Goal: Task Accomplishment & Management: Use online tool/utility

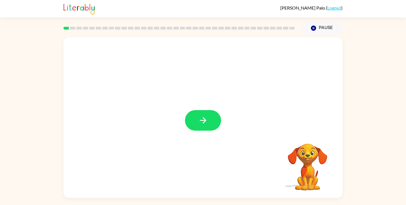
click at [201, 123] on icon "button" at bounding box center [203, 121] width 10 height 10
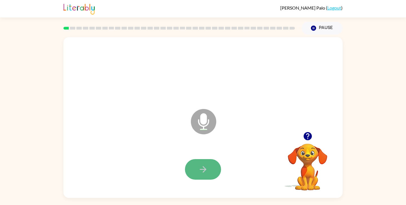
click at [200, 169] on icon "button" at bounding box center [203, 170] width 10 height 10
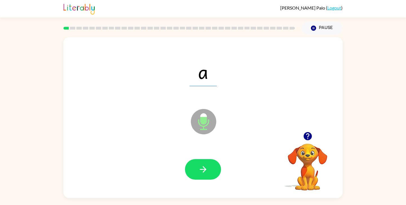
click at [207, 171] on icon "button" at bounding box center [203, 170] width 10 height 10
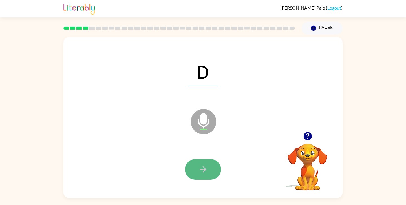
click at [201, 168] on icon "button" at bounding box center [203, 170] width 10 height 10
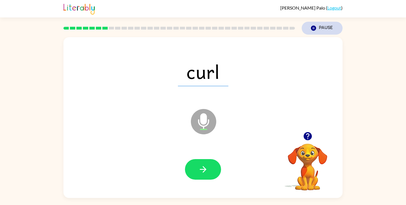
click at [334, 28] on button "Pause Pause" at bounding box center [322, 28] width 41 height 13
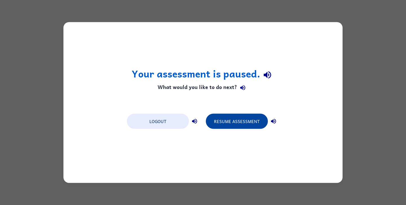
click at [239, 121] on button "Resume Assessment" at bounding box center [237, 121] width 62 height 15
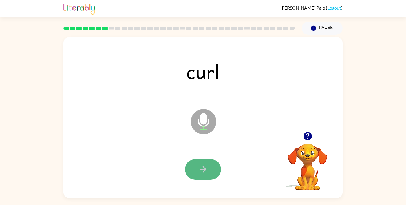
click at [209, 176] on button "button" at bounding box center [203, 169] width 36 height 21
click at [206, 171] on icon "button" at bounding box center [203, 170] width 10 height 10
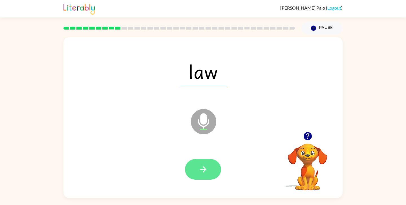
click at [206, 171] on icon "button" at bounding box center [203, 170] width 10 height 10
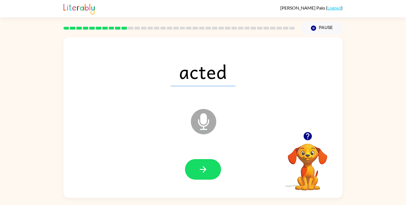
click at [206, 171] on icon "button" at bounding box center [203, 170] width 10 height 10
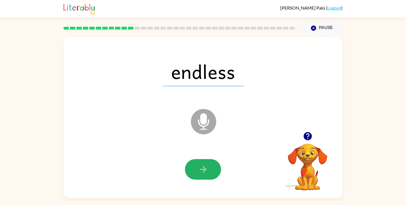
click at [206, 170] on icon "button" at bounding box center [203, 170] width 10 height 10
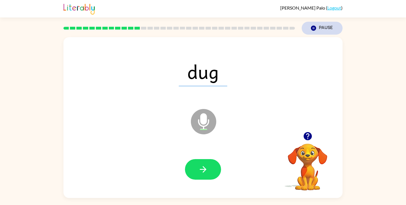
click at [313, 25] on button "Pause Pause" at bounding box center [322, 28] width 41 height 13
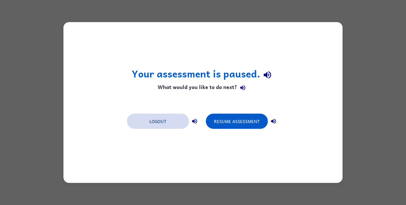
click at [156, 120] on button "Logout" at bounding box center [158, 121] width 62 height 15
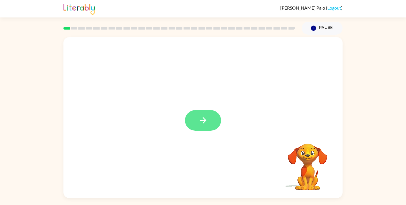
click at [216, 123] on button "button" at bounding box center [203, 120] width 36 height 21
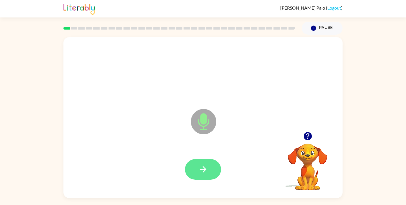
click at [197, 160] on button "button" at bounding box center [203, 169] width 36 height 21
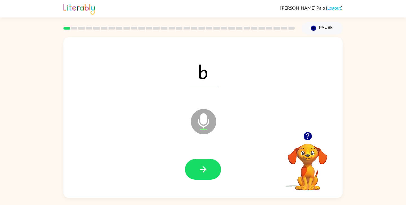
click at [202, 170] on icon "button" at bounding box center [203, 170] width 10 height 10
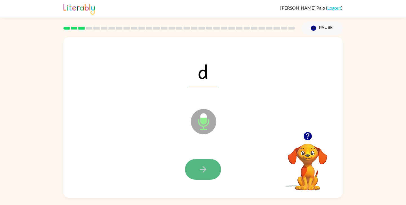
click at [202, 170] on icon "button" at bounding box center [203, 169] width 6 height 6
click at [204, 170] on icon "button" at bounding box center [203, 170] width 10 height 10
click at [202, 168] on icon "button" at bounding box center [203, 170] width 10 height 10
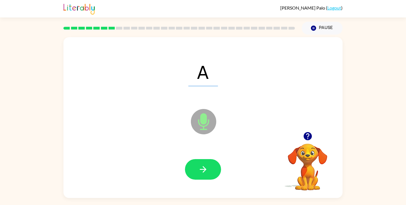
click at [206, 168] on icon "button" at bounding box center [203, 170] width 10 height 10
click at [204, 167] on icon "button" at bounding box center [203, 170] width 10 height 10
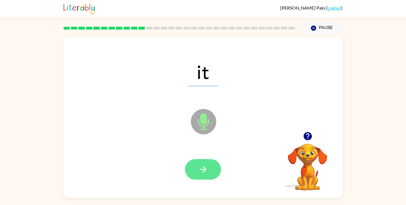
click at [202, 163] on button "button" at bounding box center [203, 169] width 36 height 21
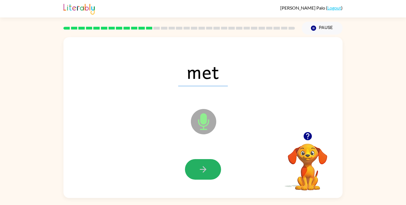
click at [202, 163] on button "button" at bounding box center [203, 169] width 36 height 21
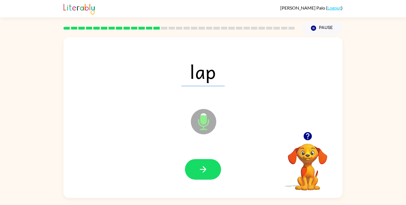
click at [202, 163] on button "button" at bounding box center [203, 169] width 36 height 21
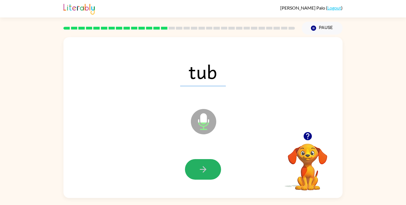
click at [202, 163] on button "button" at bounding box center [203, 169] width 36 height 21
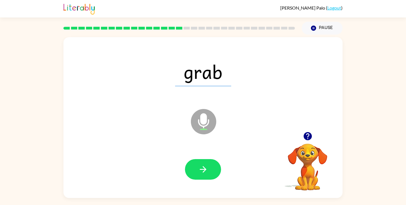
click at [202, 163] on button "button" at bounding box center [203, 169] width 36 height 21
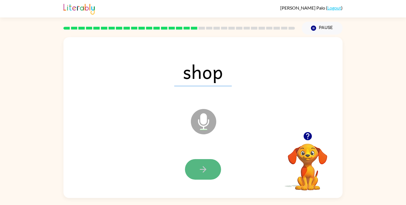
click at [203, 167] on icon "button" at bounding box center [203, 169] width 6 height 6
click at [204, 168] on icon "button" at bounding box center [203, 170] width 10 height 10
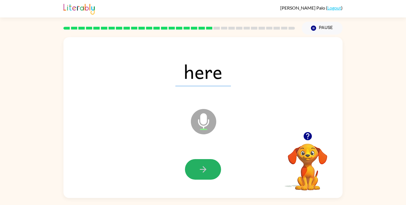
click at [204, 168] on icon "button" at bounding box center [203, 170] width 10 height 10
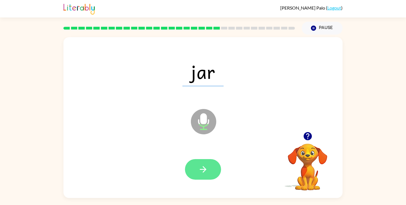
click at [204, 167] on icon "button" at bounding box center [203, 170] width 10 height 10
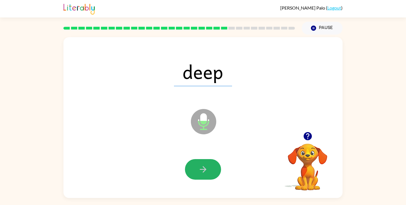
click at [204, 167] on icon "button" at bounding box center [203, 170] width 10 height 10
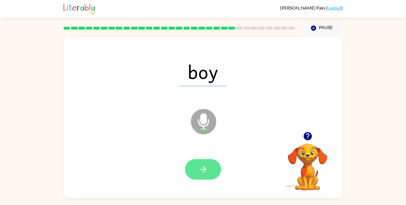
click at [204, 166] on icon "button" at bounding box center [203, 170] width 10 height 10
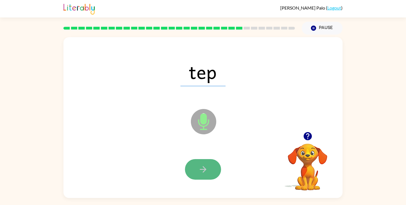
click at [200, 165] on icon "button" at bounding box center [203, 170] width 10 height 10
click at [202, 171] on icon "button" at bounding box center [203, 170] width 10 height 10
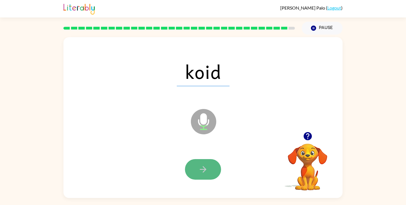
click at [204, 173] on icon "button" at bounding box center [203, 170] width 10 height 10
